Goal: Download file/media

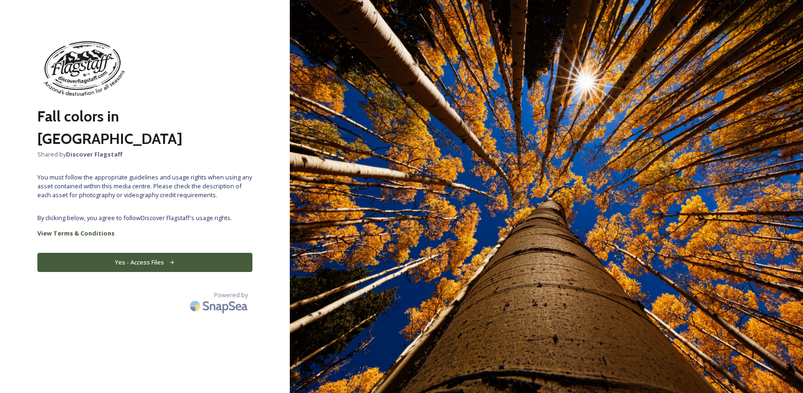
click at [133, 253] on button "Yes - Access Files" at bounding box center [144, 262] width 215 height 19
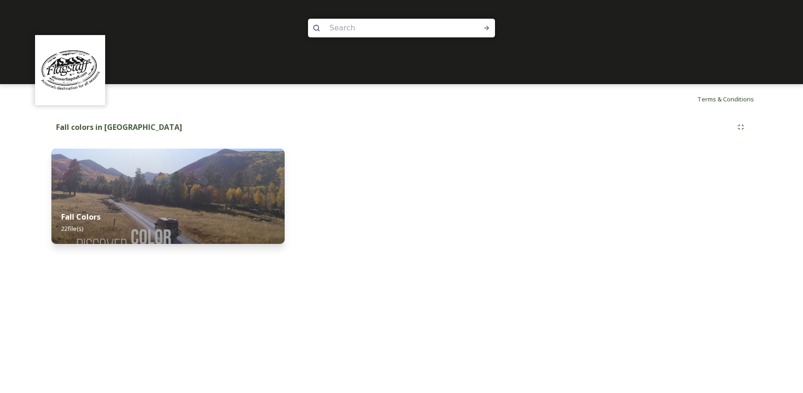
click at [175, 210] on div "Fall Colors 22 file(s)" at bounding box center [167, 223] width 233 height 43
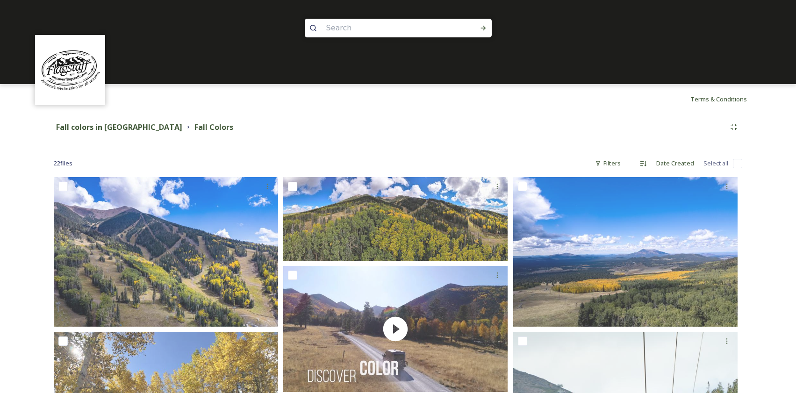
click at [739, 162] on input "checkbox" at bounding box center [737, 163] width 9 height 9
checkbox input "true"
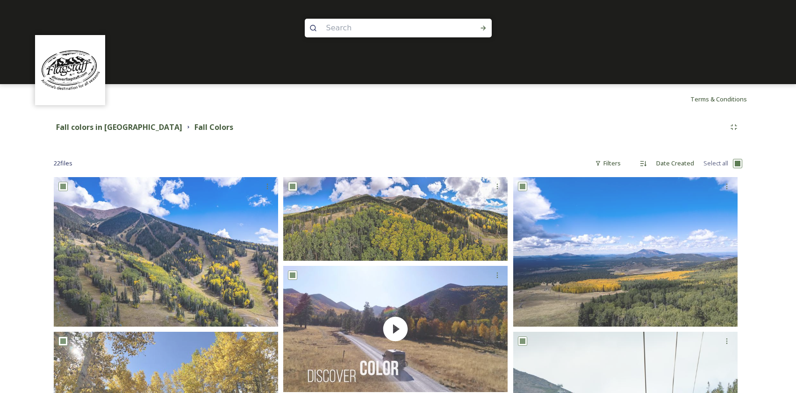
checkbox input "true"
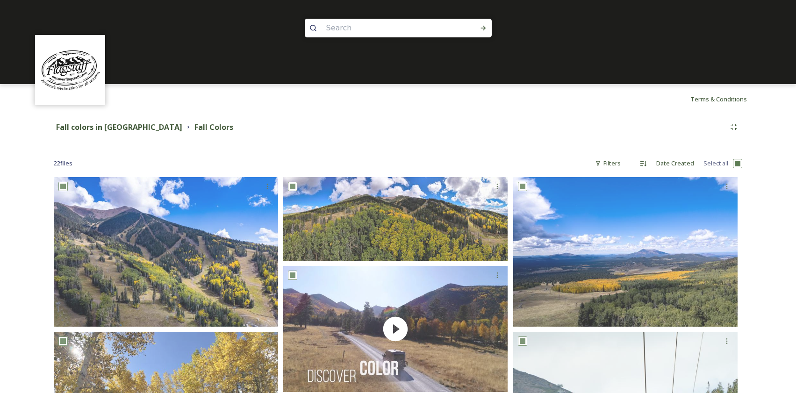
checkbox input "true"
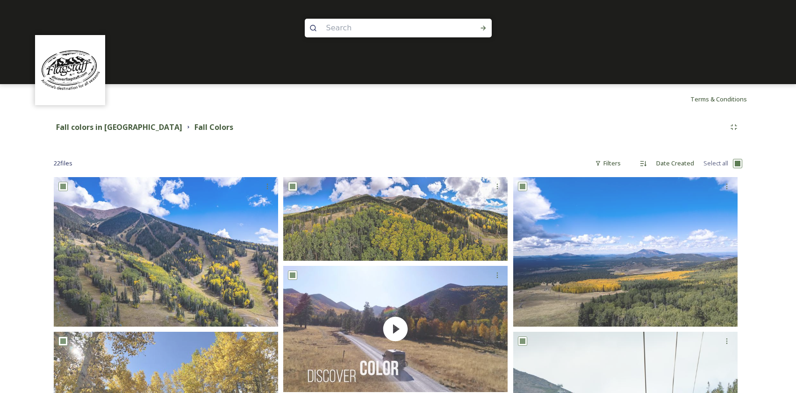
checkbox input "true"
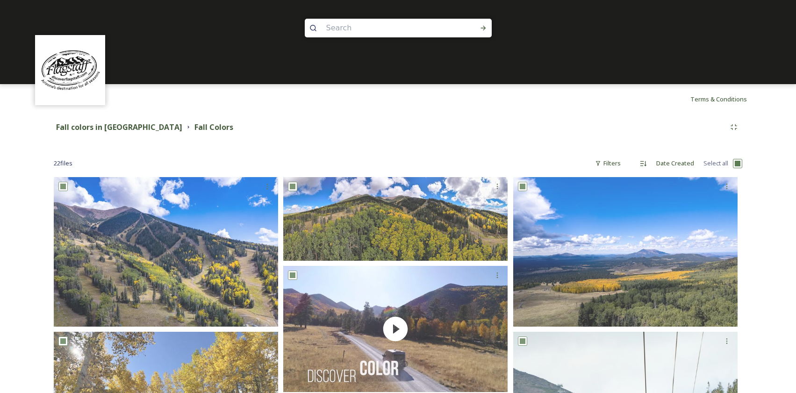
checkbox input "true"
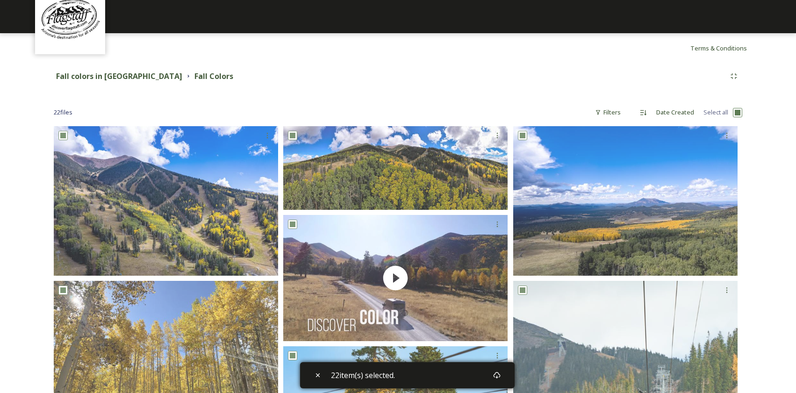
scroll to position [187, 0]
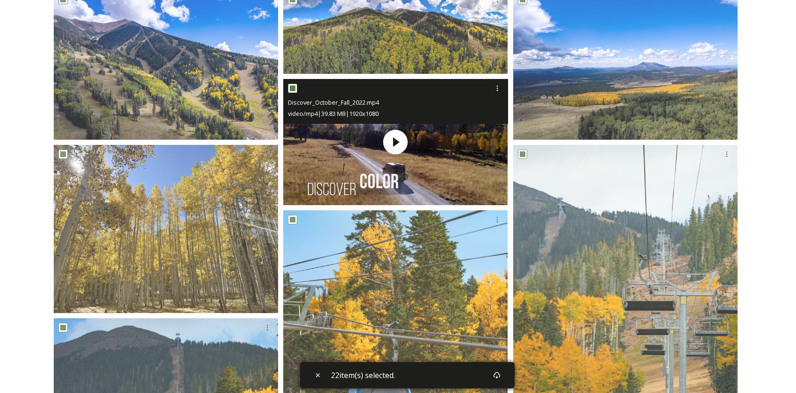
click at [293, 88] on input "checkbox" at bounding box center [292, 88] width 9 height 9
checkbox input "false"
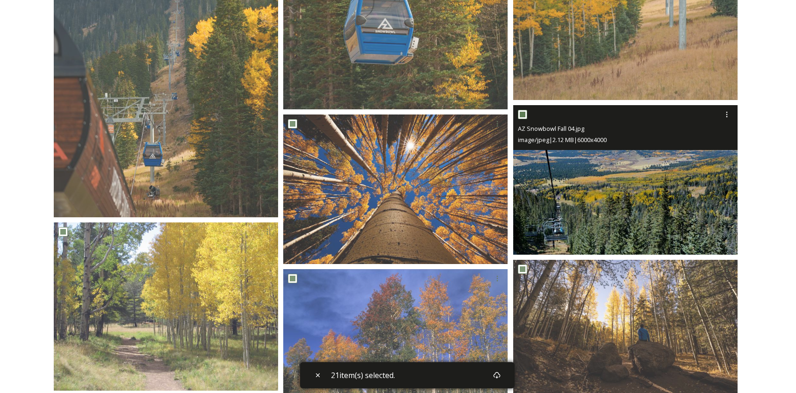
scroll to position [608, 0]
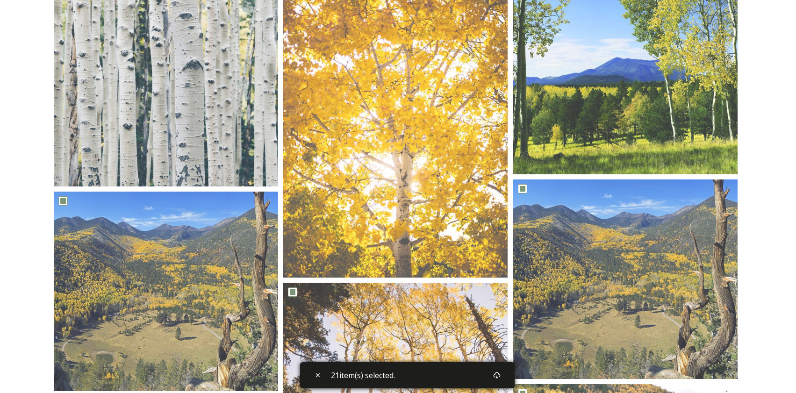
drag, startPoint x: 796, startPoint y: 193, endPoint x: 796, endPoint y: 186, distance: 7.0
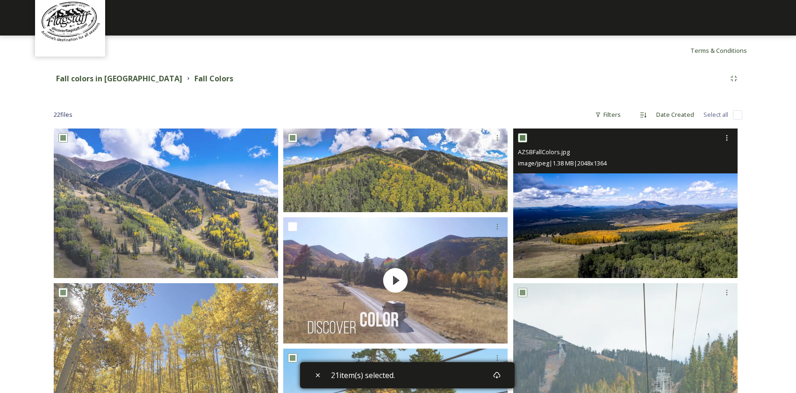
scroll to position [48, 0]
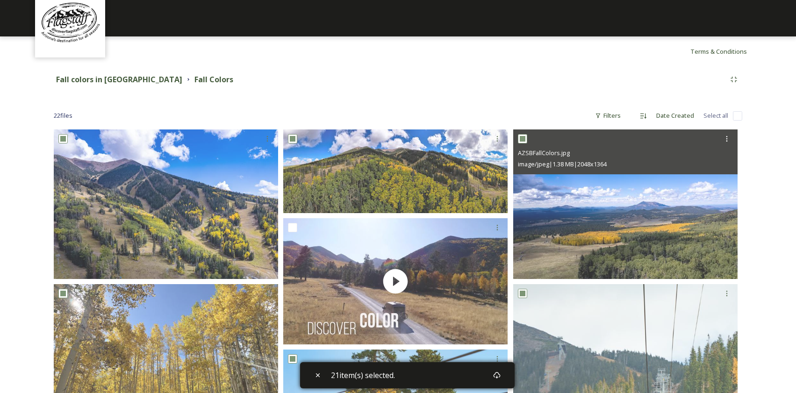
drag, startPoint x: 568, startPoint y: 183, endPoint x: 777, endPoint y: 131, distance: 215.5
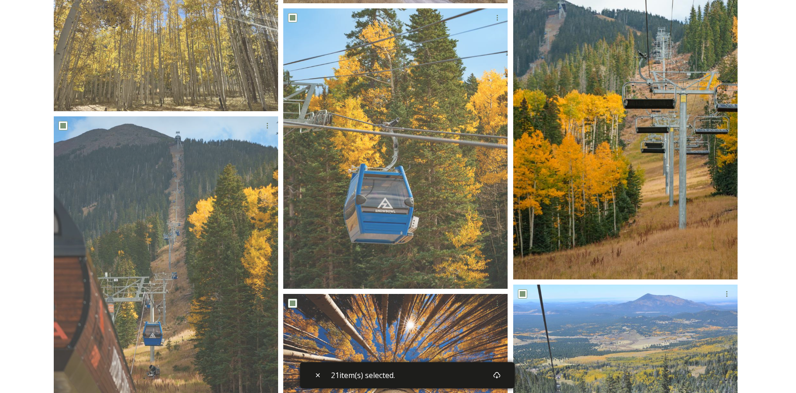
scroll to position [609, 0]
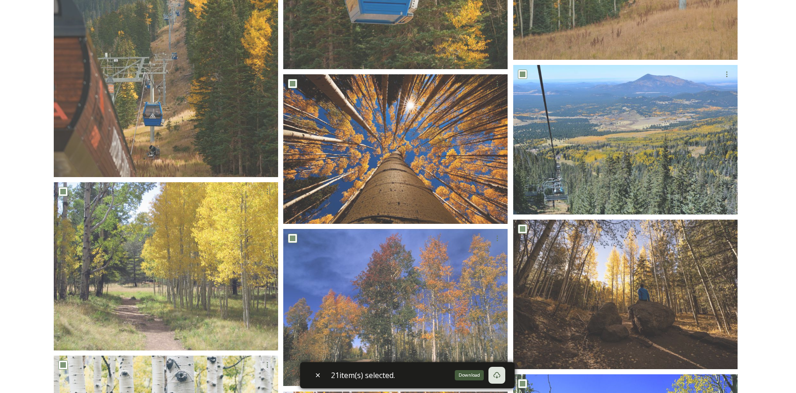
click at [499, 375] on icon at bounding box center [496, 375] width 7 height 7
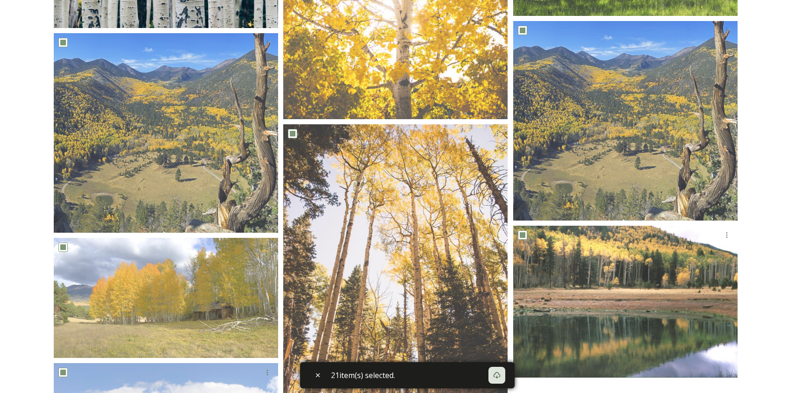
scroll to position [1310, 0]
